Goal: Navigation & Orientation: Find specific page/section

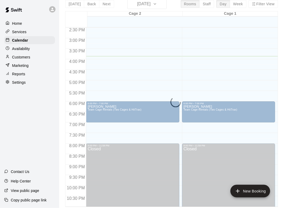
scroll to position [14, 0]
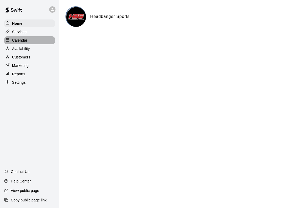
click at [38, 39] on div "Calendar" at bounding box center [29, 40] width 51 height 8
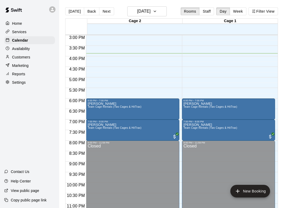
scroll to position [316, 0]
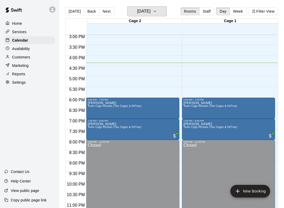
click at [147, 7] on button "[DATE]" at bounding box center [146, 11] width 39 height 10
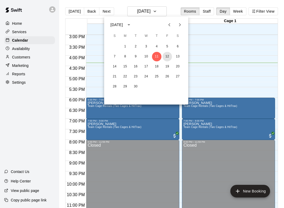
click at [167, 54] on button "12" at bounding box center [166, 56] width 9 height 9
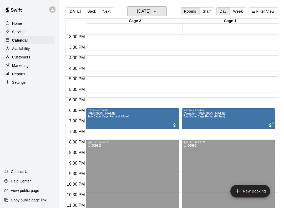
click at [163, 10] on button "[DATE]" at bounding box center [146, 11] width 39 height 10
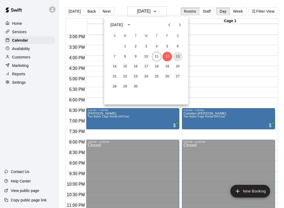
click at [178, 60] on button "13" at bounding box center [177, 56] width 9 height 9
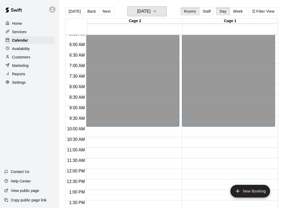
scroll to position [118, 0]
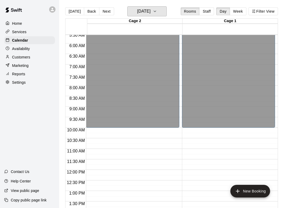
click at [165, 7] on button "[DATE]" at bounding box center [146, 11] width 39 height 10
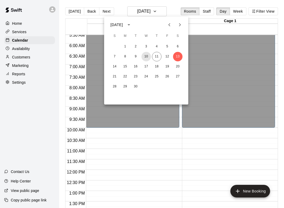
click at [147, 57] on button "10" at bounding box center [145, 56] width 9 height 9
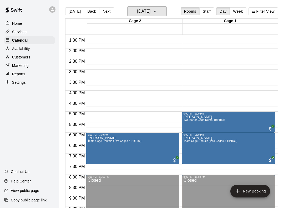
scroll to position [281, 0]
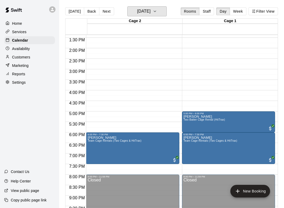
click at [139, 11] on h6 "[DATE]" at bounding box center [143, 11] width 13 height 7
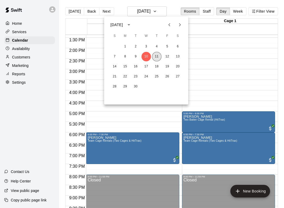
click at [157, 56] on button "11" at bounding box center [156, 56] width 9 height 9
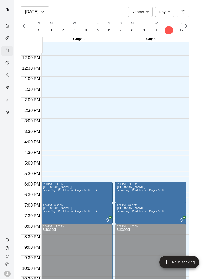
scroll to position [0, 2200]
